Goal: Information Seeking & Learning: Learn about a topic

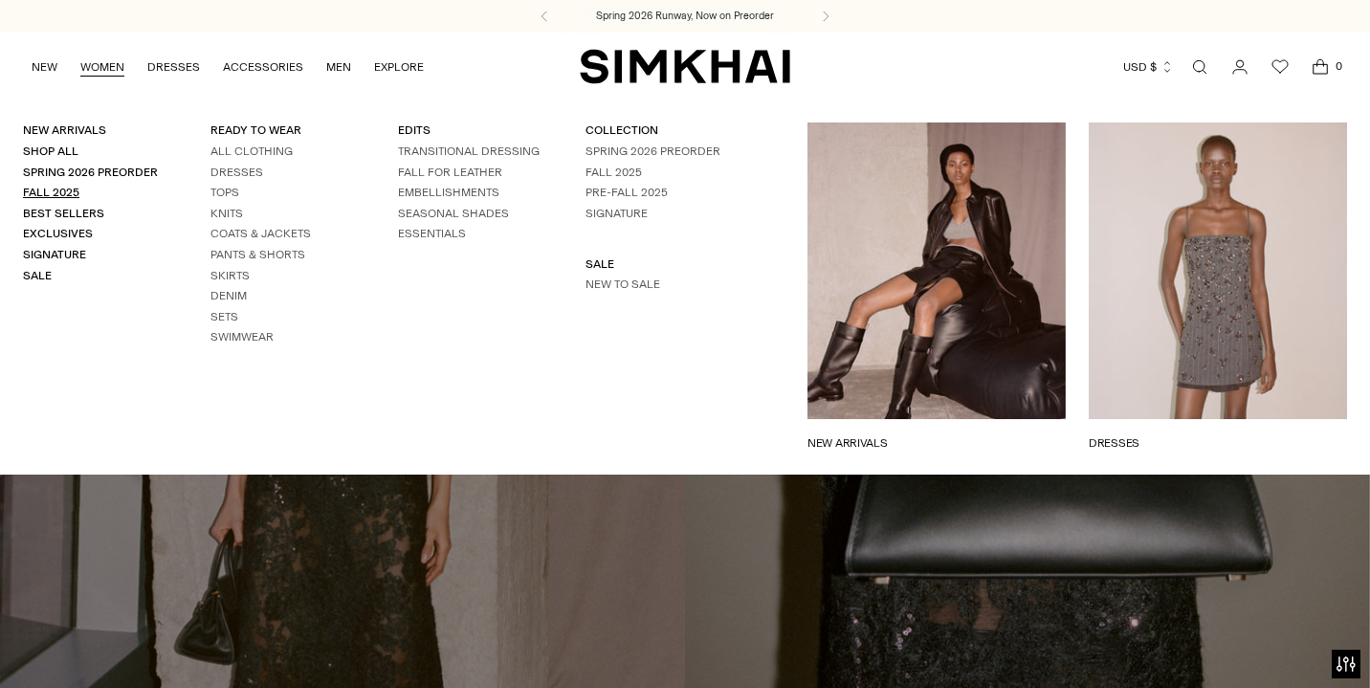
click at [68, 189] on link "Fall 2025" at bounding box center [51, 192] width 56 height 13
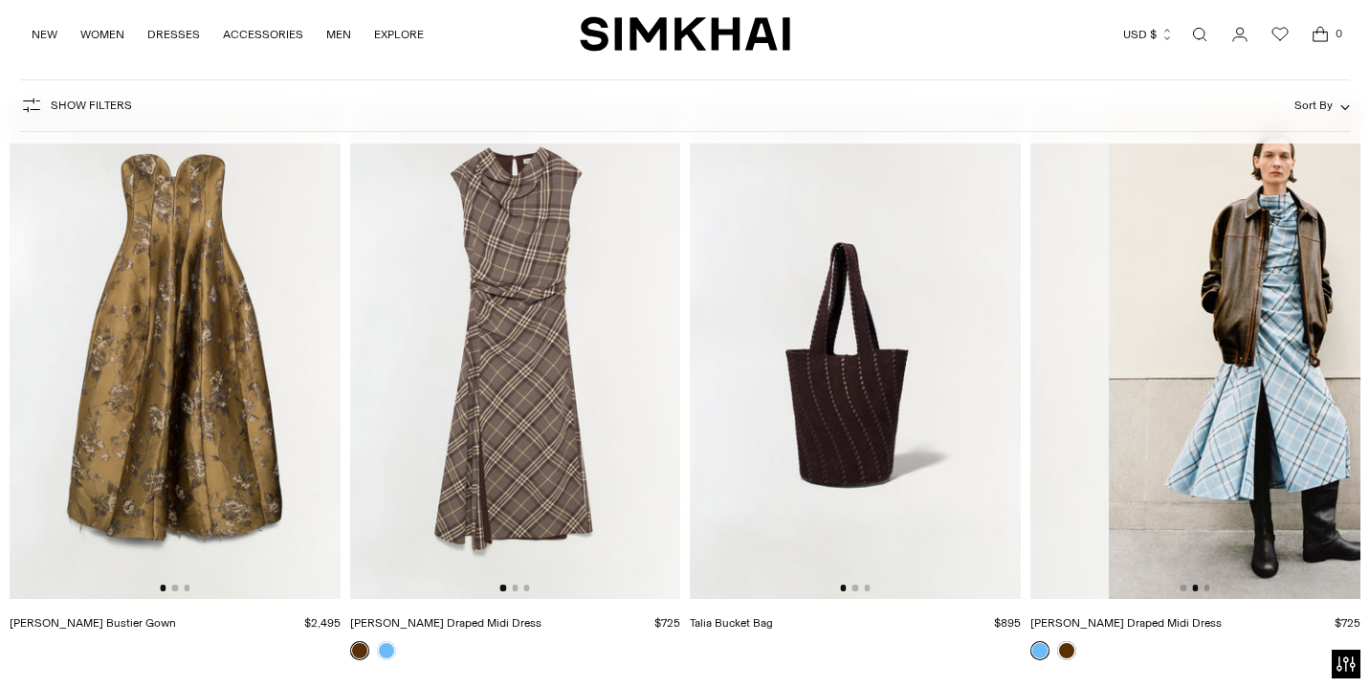
scroll to position [0, 265]
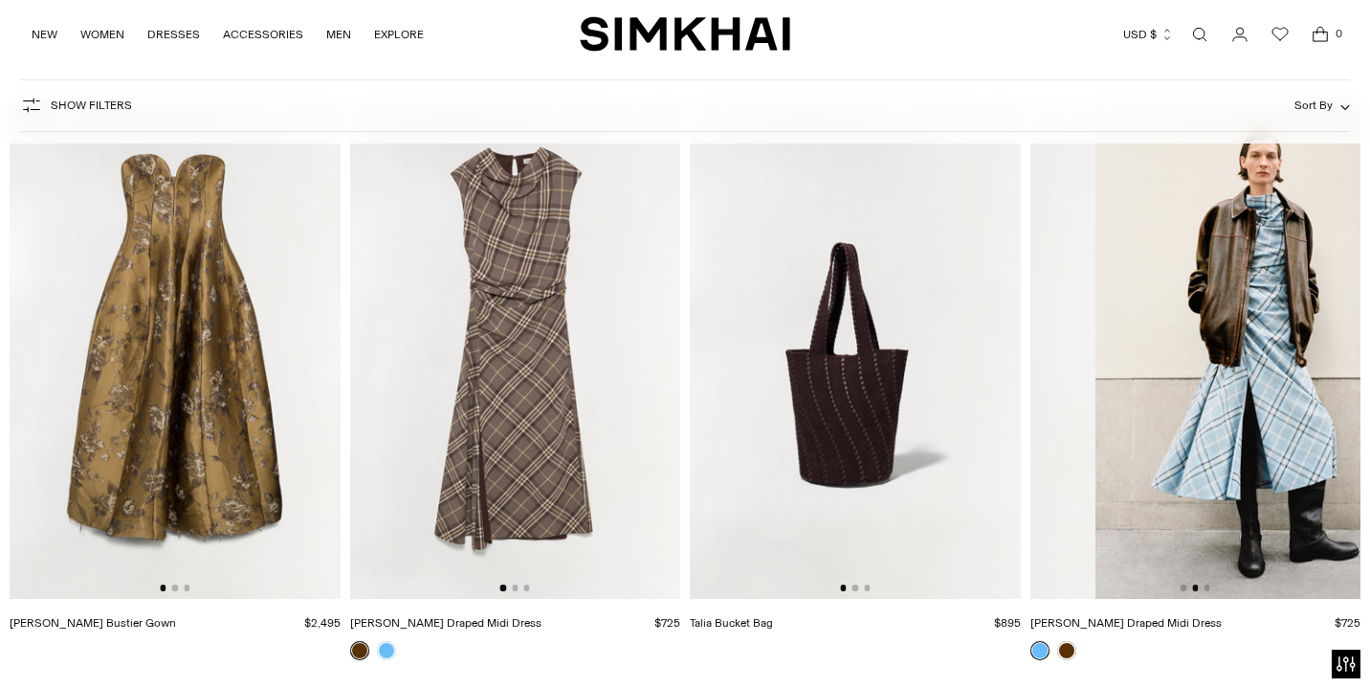
click at [1229, 414] on img at bounding box center [1260, 349] width 331 height 495
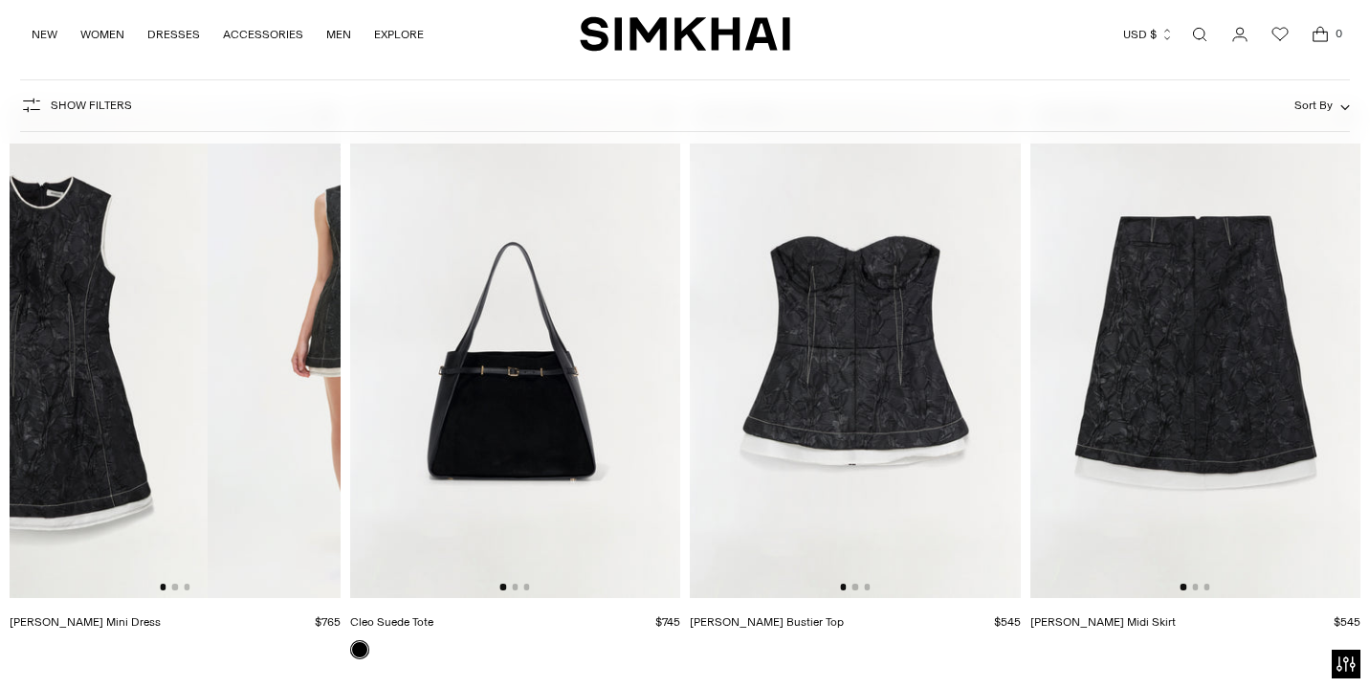
scroll to position [0, 0]
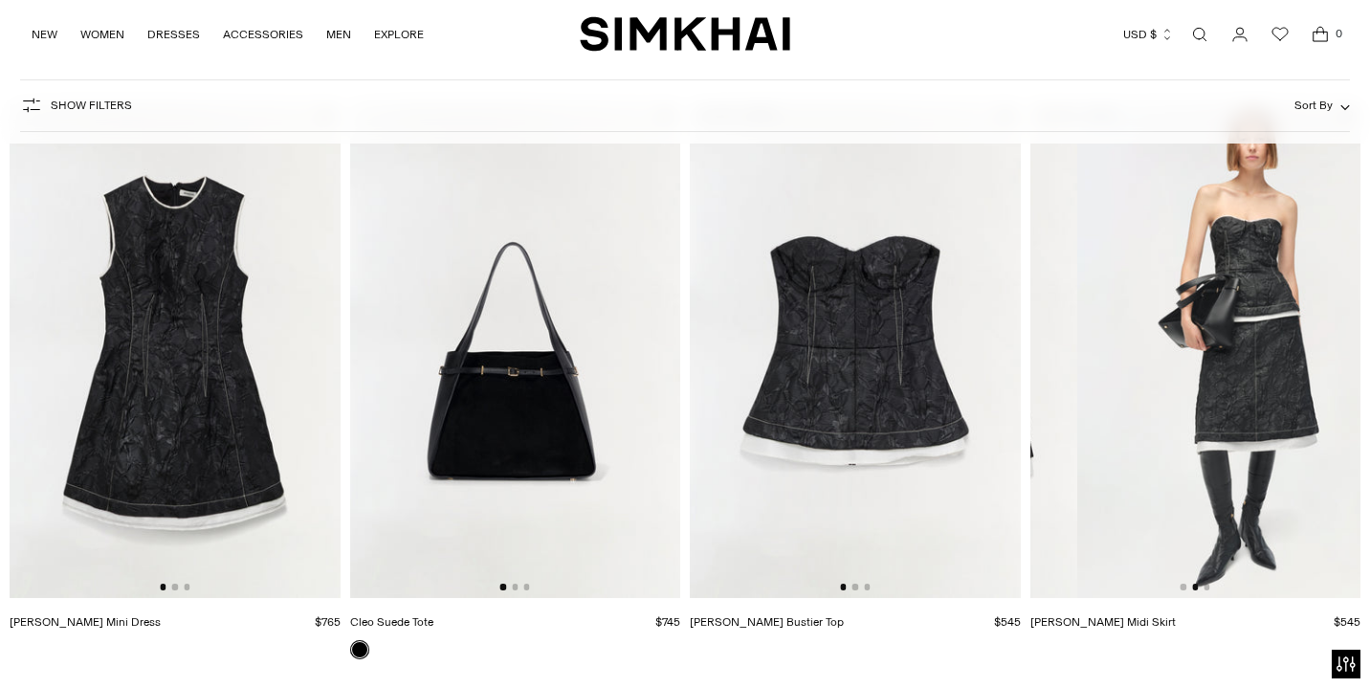
click at [1196, 451] on img at bounding box center [1242, 349] width 331 height 495
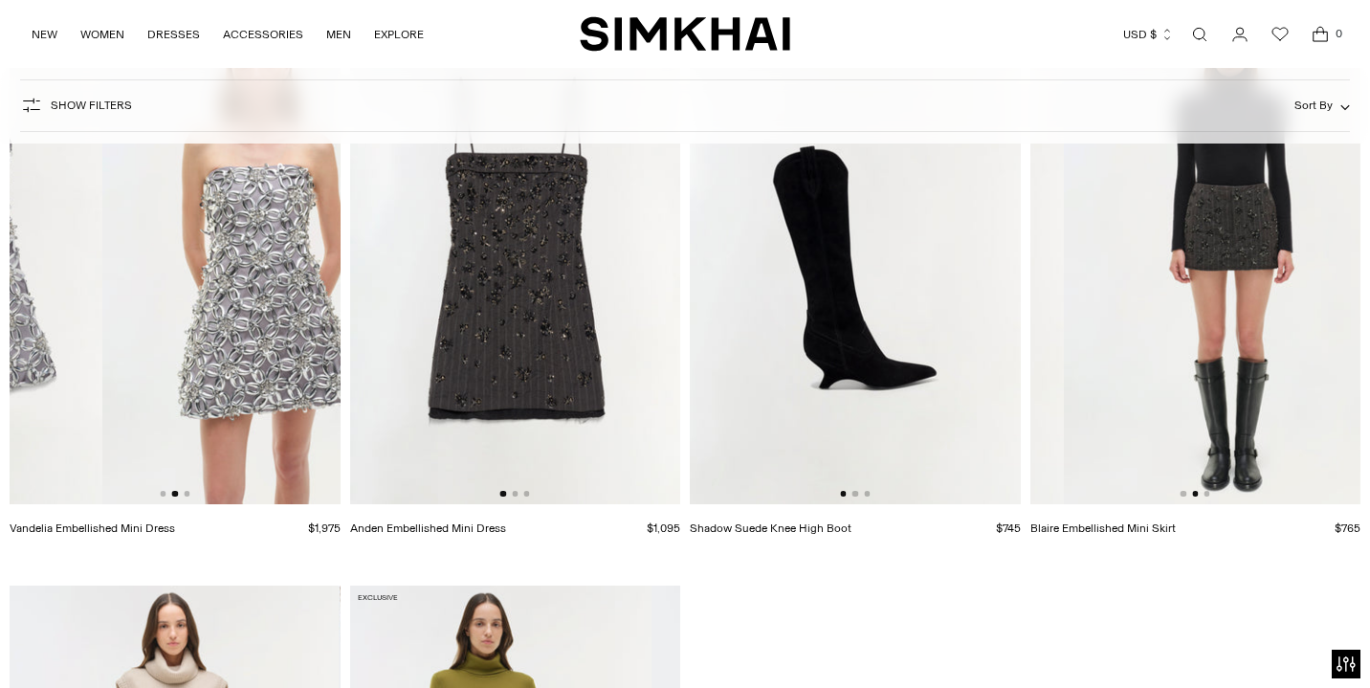
scroll to position [24096, 0]
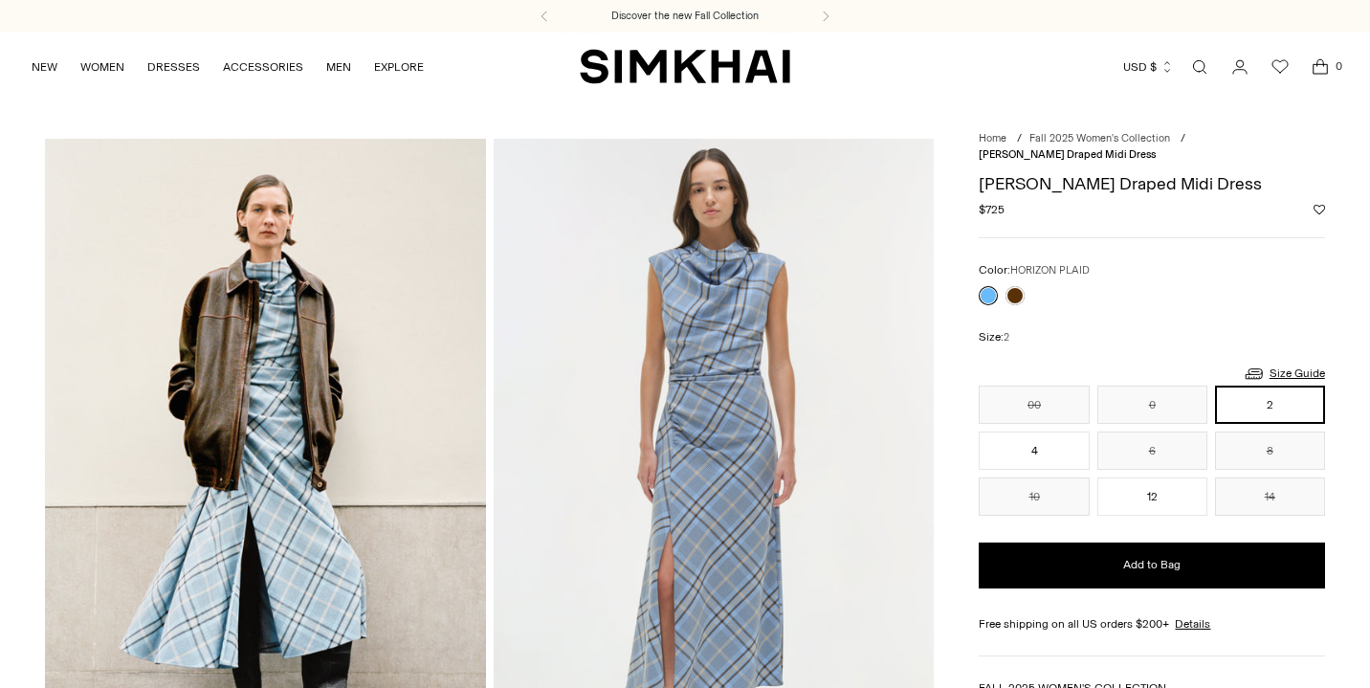
scroll to position [128, 0]
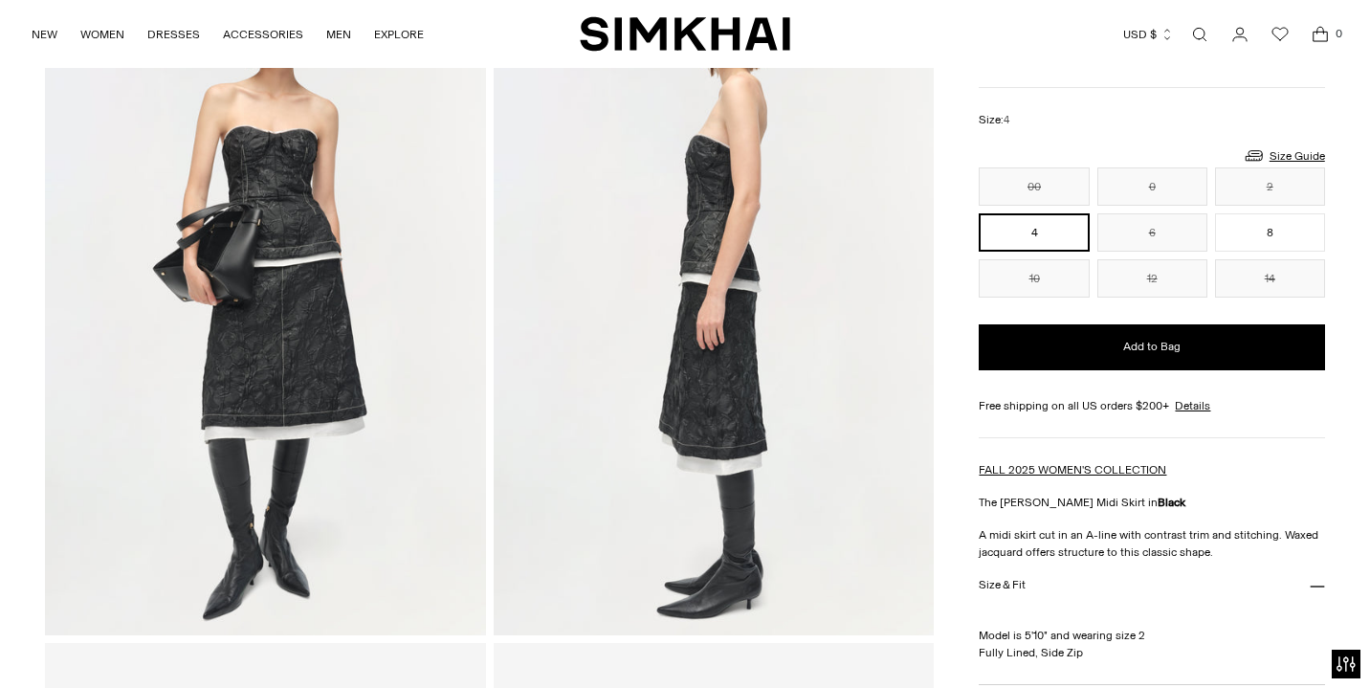
scroll to position [74, 0]
